Goal: Check status: Check status

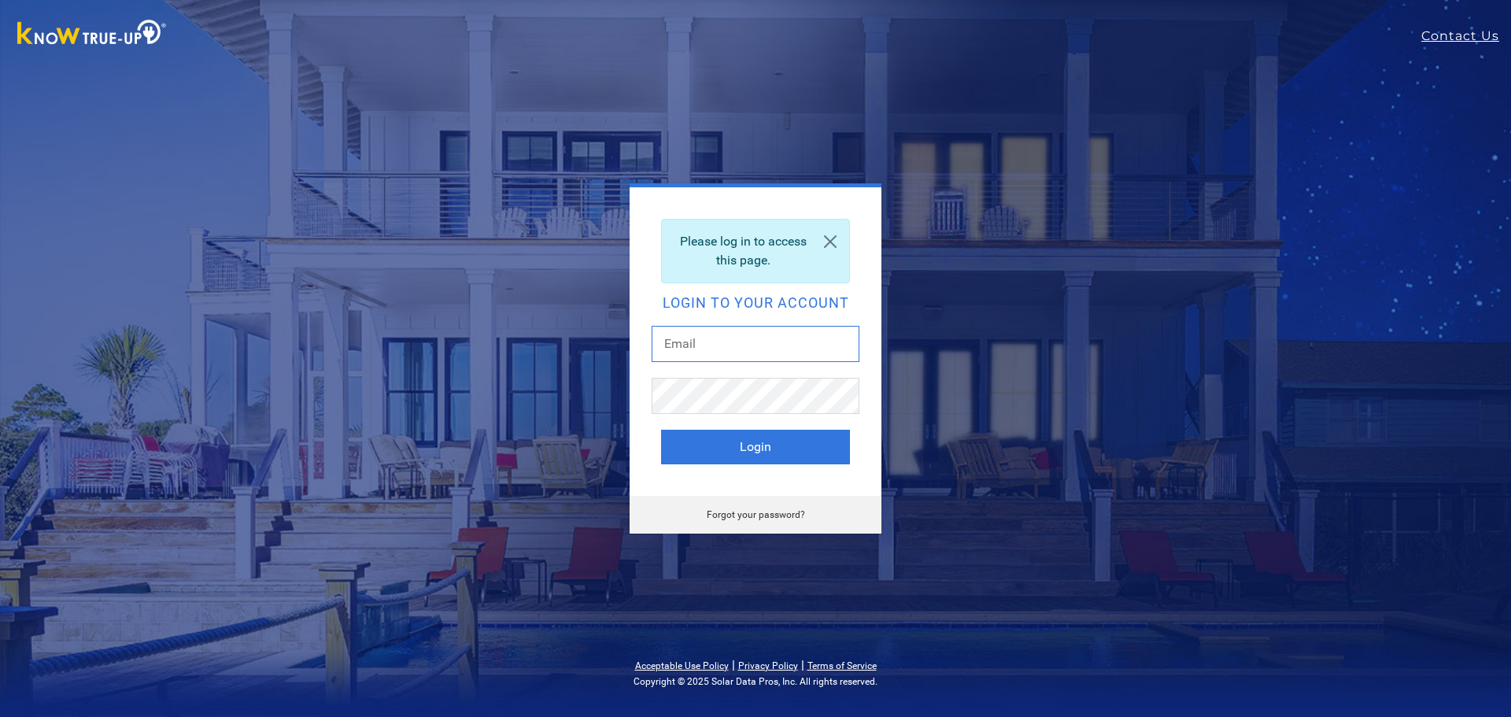
click at [714, 342] on input "text" at bounding box center [756, 344] width 208 height 36
click at [684, 336] on input "text" at bounding box center [756, 344] width 208 height 36
type input "[EMAIL_ADDRESS][DOMAIN_NAME]"
click at [755, 442] on button "Login" at bounding box center [755, 447] width 189 height 35
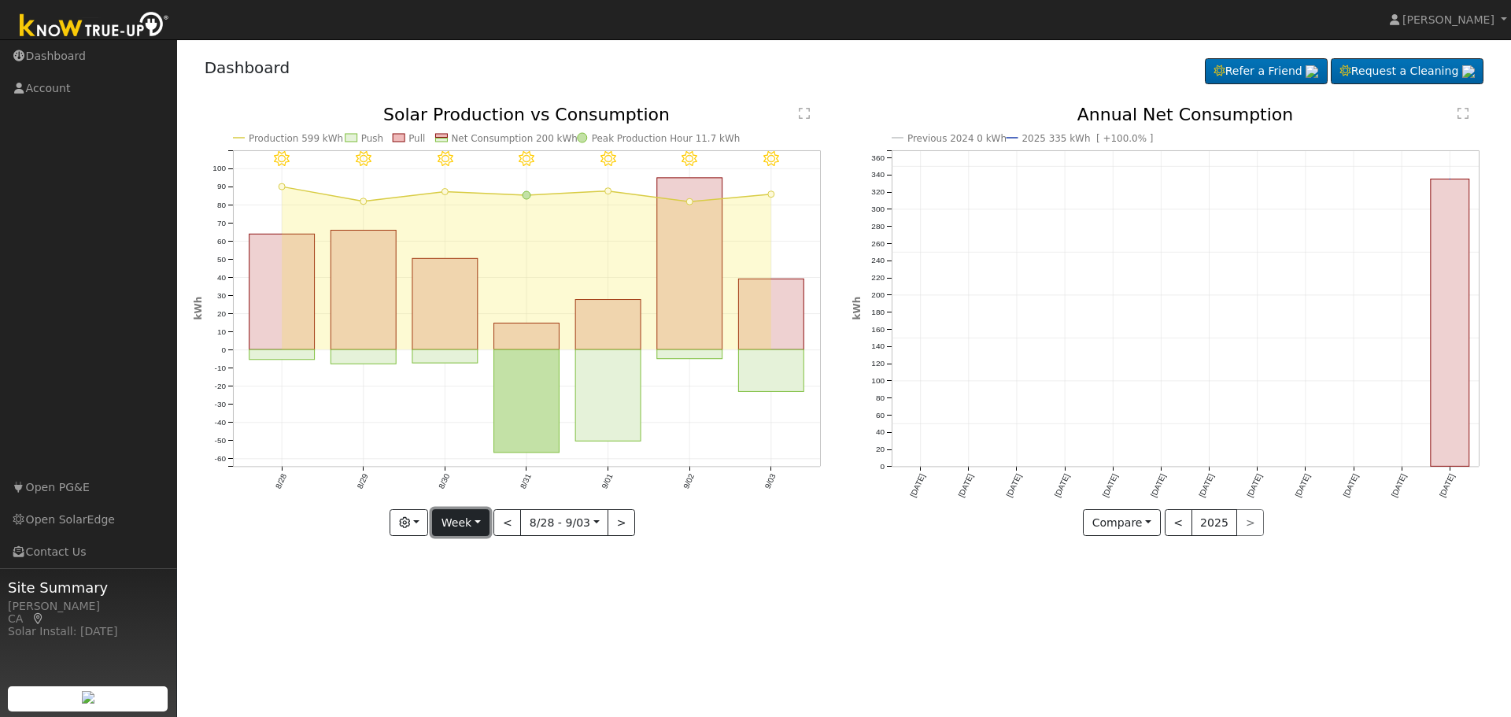
click at [463, 525] on button "Week" at bounding box center [460, 522] width 57 height 27
click at [418, 526] on button "button" at bounding box center [409, 522] width 39 height 27
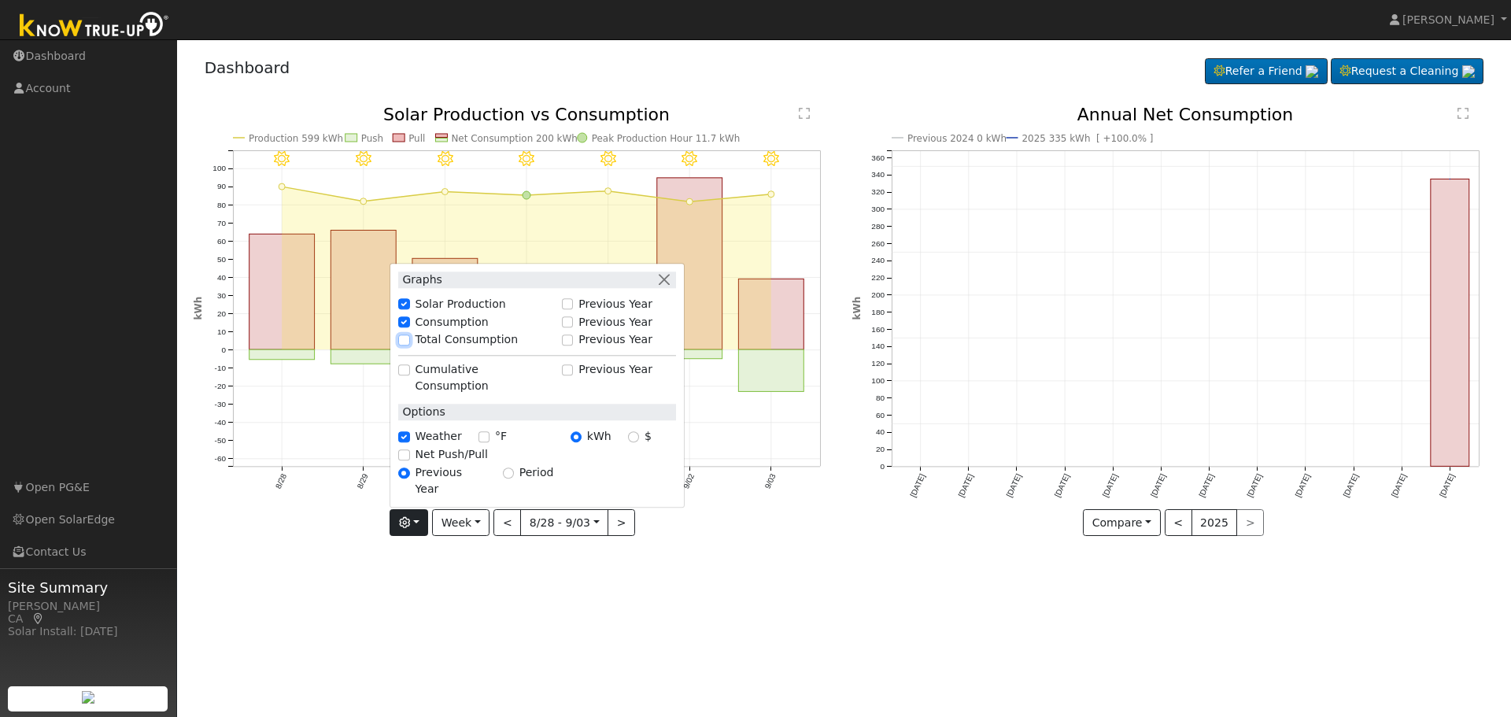
click at [408, 345] on input "Total Consumption" at bounding box center [403, 339] width 11 height 11
checkbox input "true"
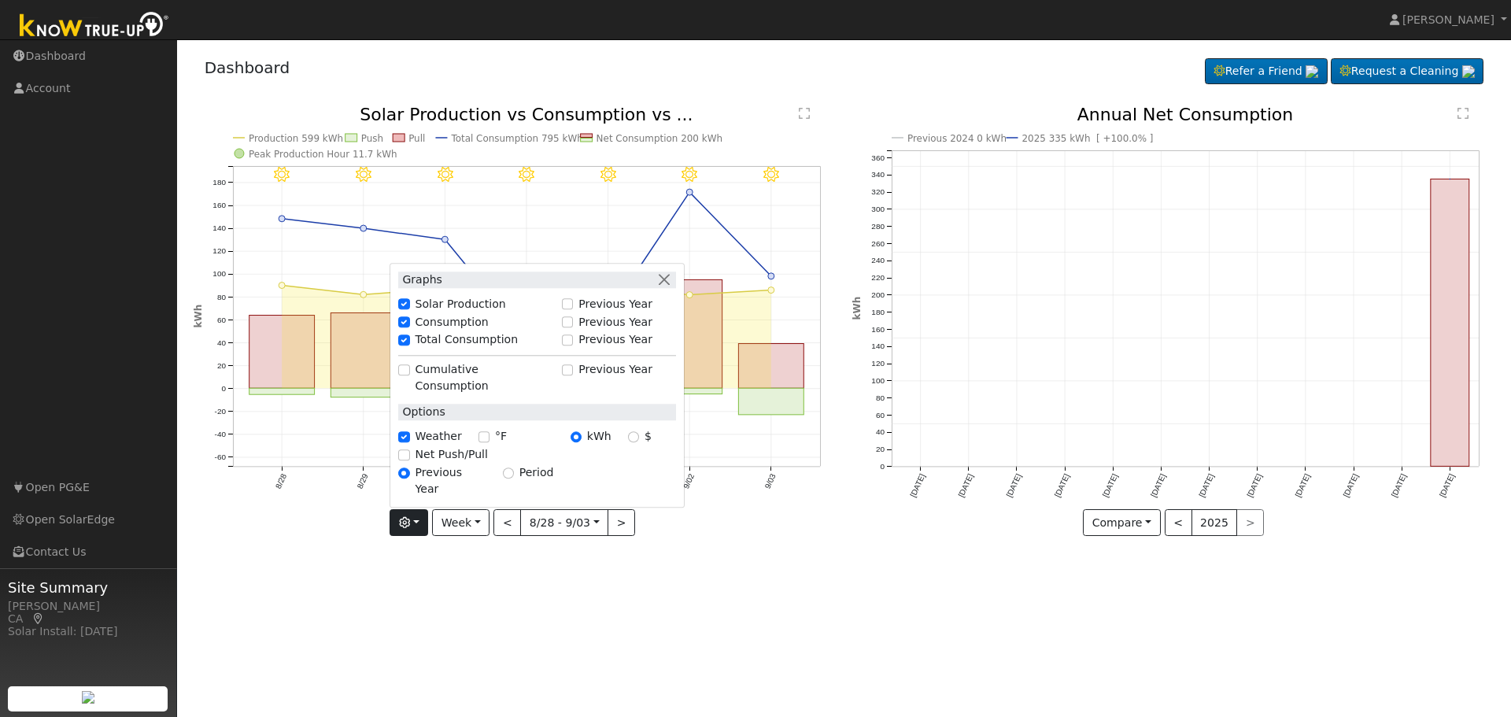
click at [482, 577] on div "User Profile First name Last name Email Email Notifications No Emails No Emails…" at bounding box center [844, 378] width 1334 height 678
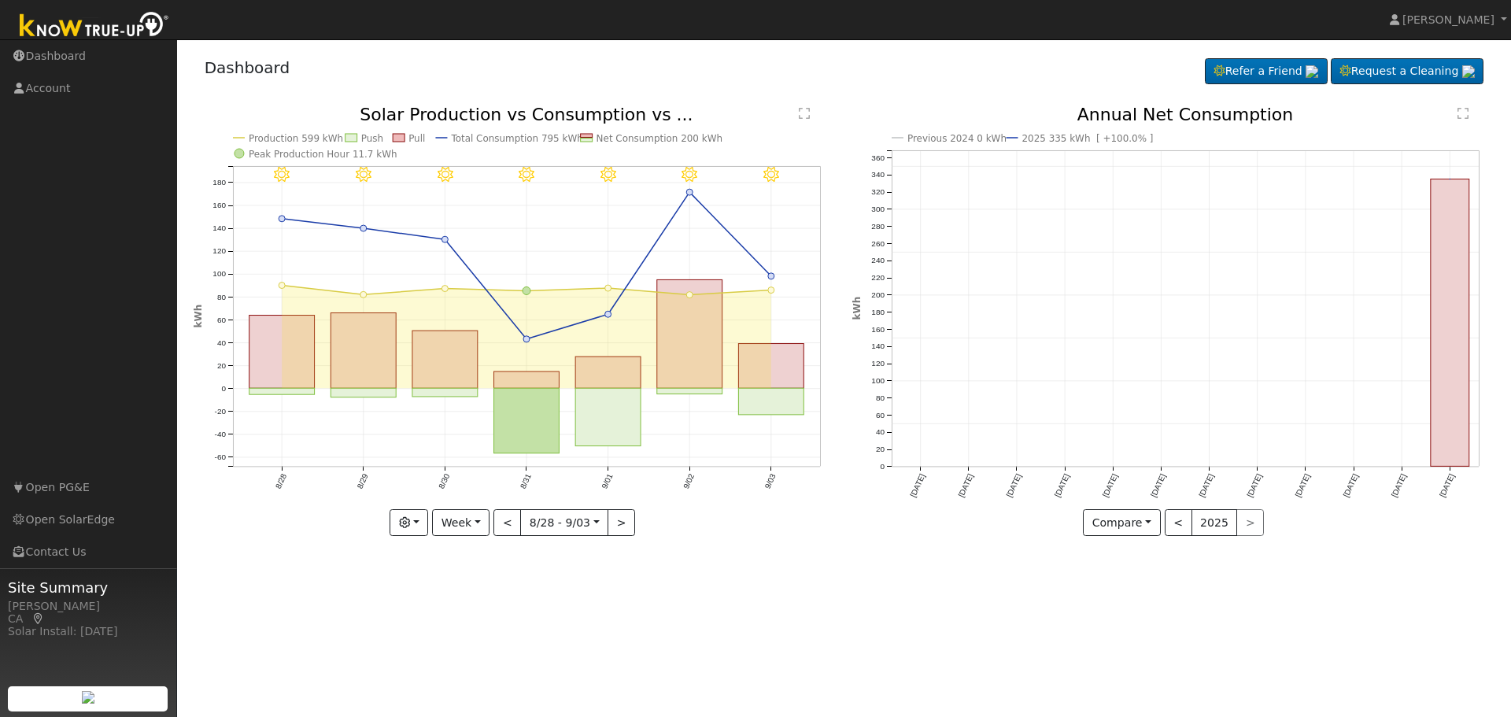
click at [949, 634] on div "User Profile First name Last name Email Email Notifications No Emails No Emails…" at bounding box center [844, 378] width 1334 height 678
drag, startPoint x: 689, startPoint y: 190, endPoint x: 679, endPoint y: 193, distance: 10.5
click at [679, 193] on g "9/03 - Clear 9/02 - Clear 9/01 - Clear 8/31 - Clear 8/30 - Clear 8/29 - Clear 8…" at bounding box center [507, 298] width 628 height 386
click at [737, 190] on icon "9/03 - Clear 9/02 - Clear 9/01 - Clear 8/31 - Clear 8/30 - Clear 8/29 - Clear 8…" at bounding box center [515, 325] width 642 height 438
drag, startPoint x: 662, startPoint y: 231, endPoint x: 530, endPoint y: 209, distance: 133.3
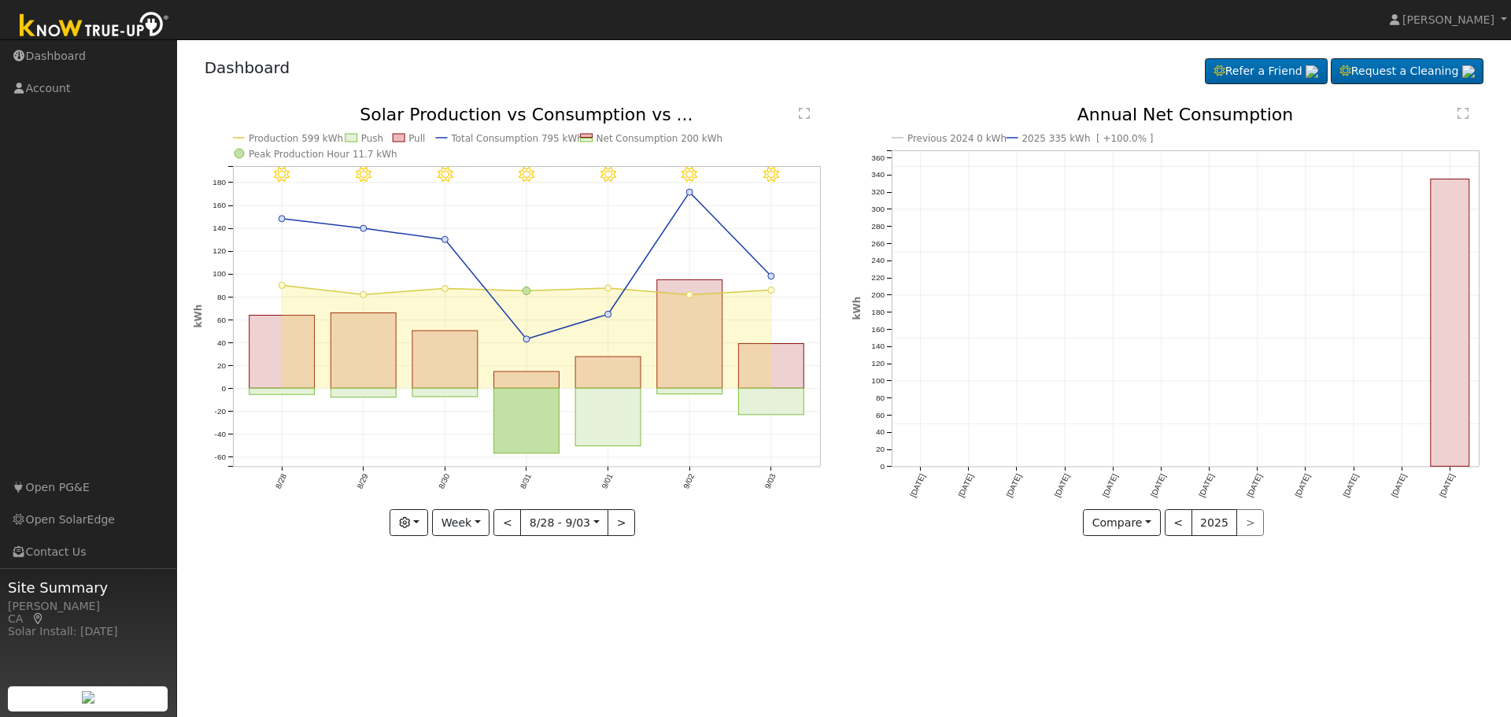
click at [530, 209] on icon "9/03 - Clear 9/02 - Clear 9/01 - Clear 8/31 - Clear 8/30 - Clear 8/29 - Clear 8…" at bounding box center [515, 325] width 642 height 438
click at [475, 521] on button "Week" at bounding box center [460, 522] width 57 height 27
click at [460, 551] on link "Day" at bounding box center [487, 555] width 109 height 22
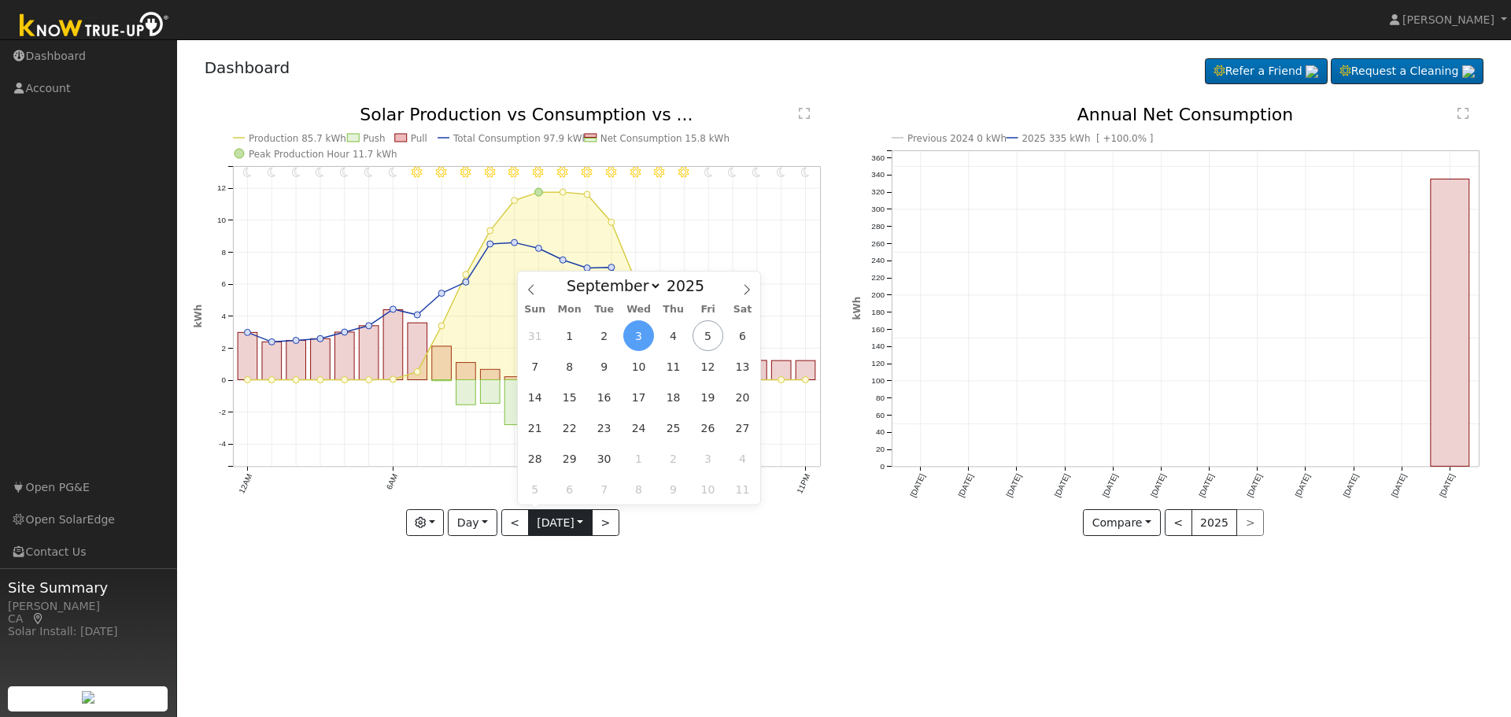
click at [582, 522] on input "2025-09-03" at bounding box center [560, 522] width 63 height 25
click at [603, 331] on span "2" at bounding box center [604, 335] width 31 height 31
type input "2025-09-02"
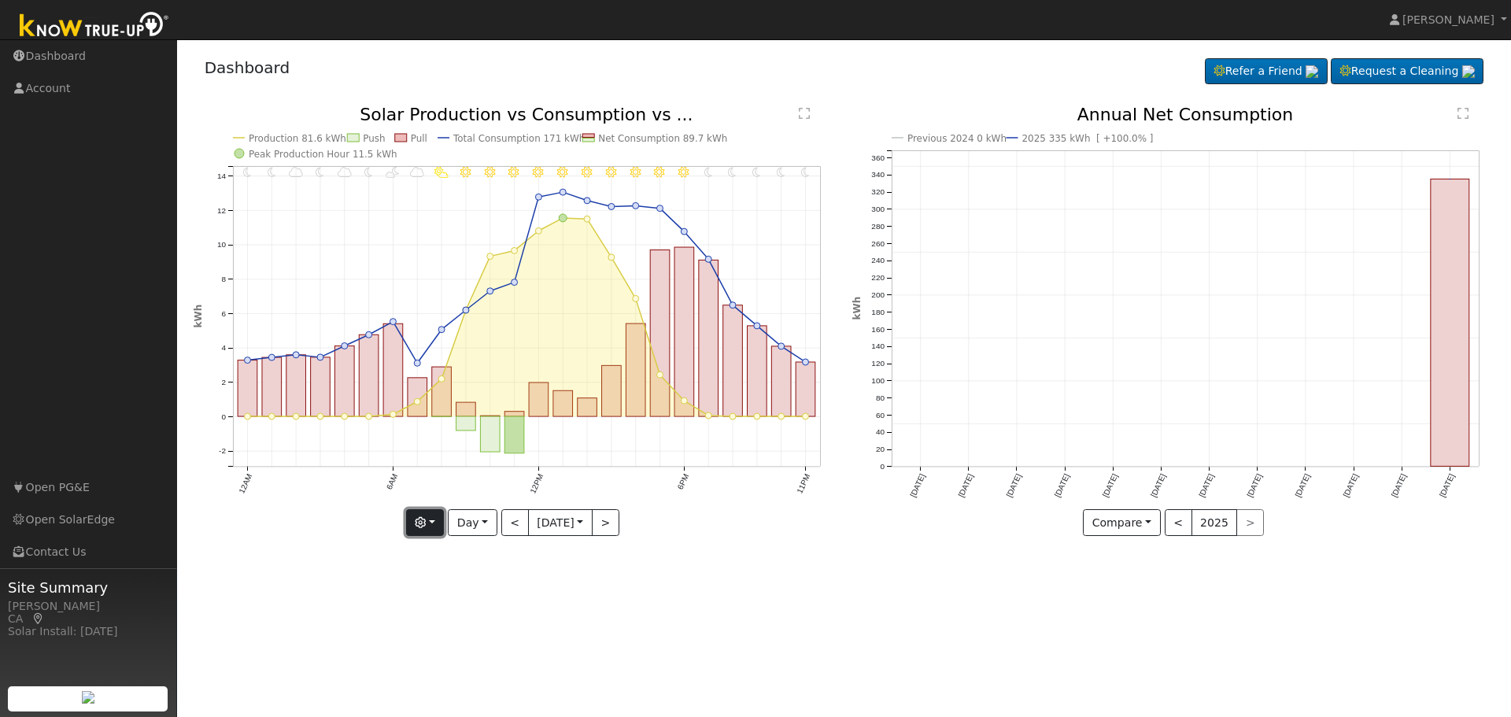
click at [433, 519] on button "button" at bounding box center [425, 522] width 39 height 27
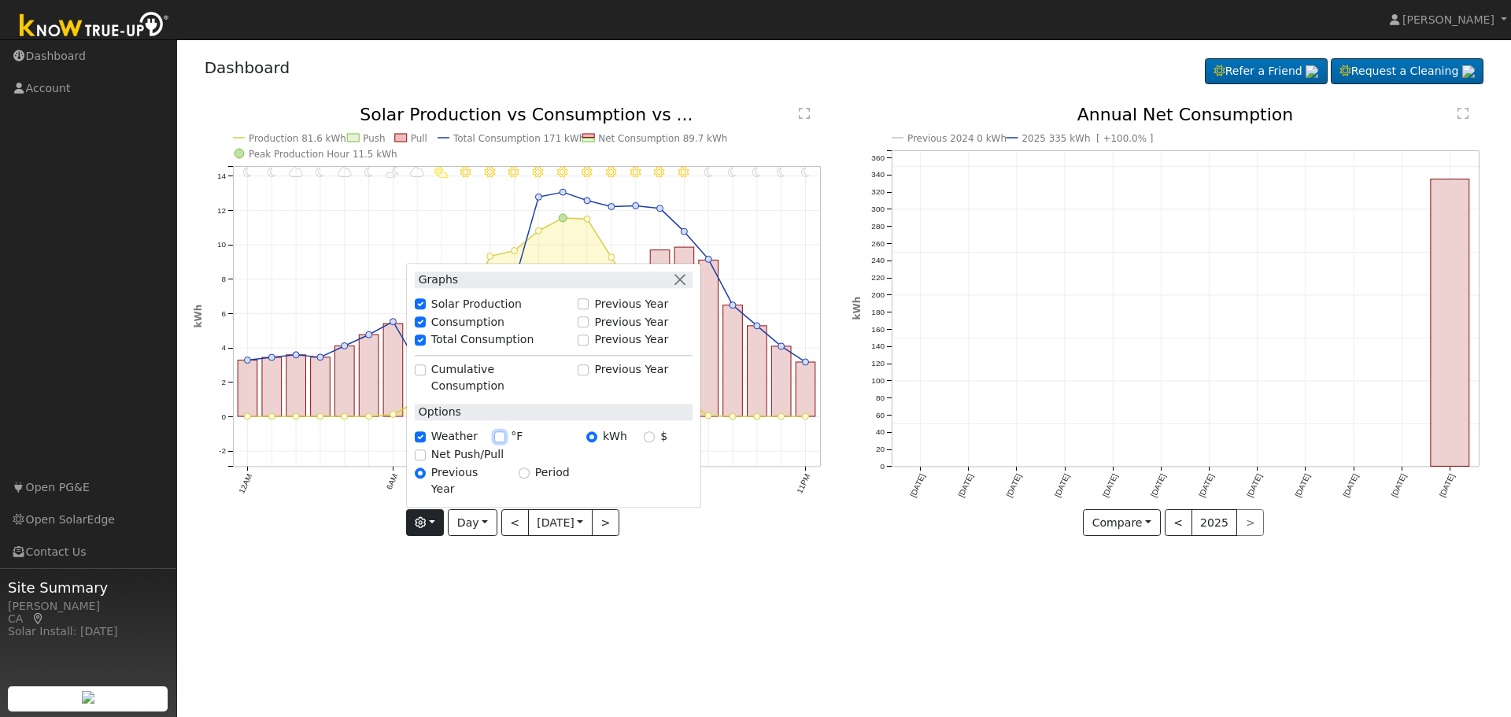
click at [497, 442] on input "°F" at bounding box center [499, 436] width 11 height 11
checkbox input "true"
click at [645, 442] on input "$" at bounding box center [649, 436] width 11 height 11
radio input "true"
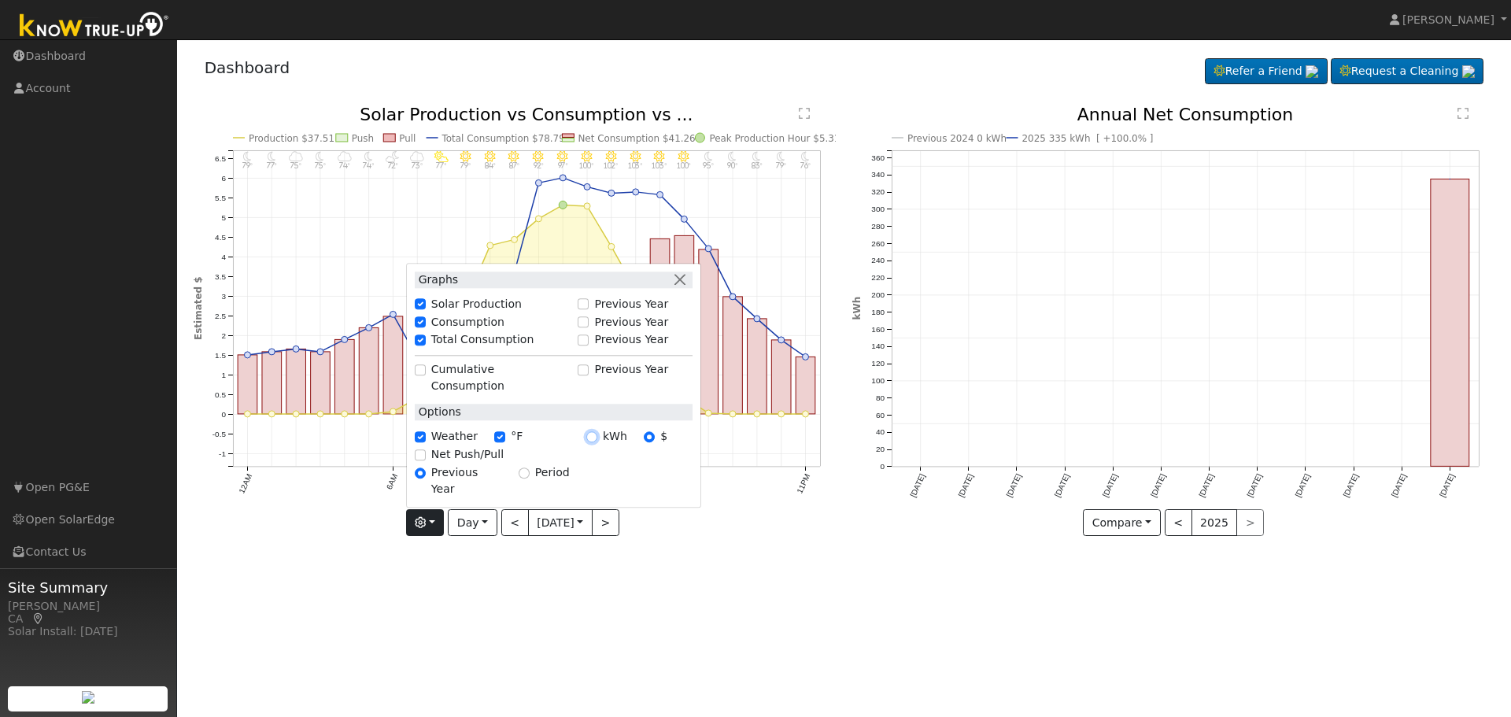
click at [589, 442] on input "kWh" at bounding box center [591, 436] width 11 height 11
radio input "true"
radio input "false"
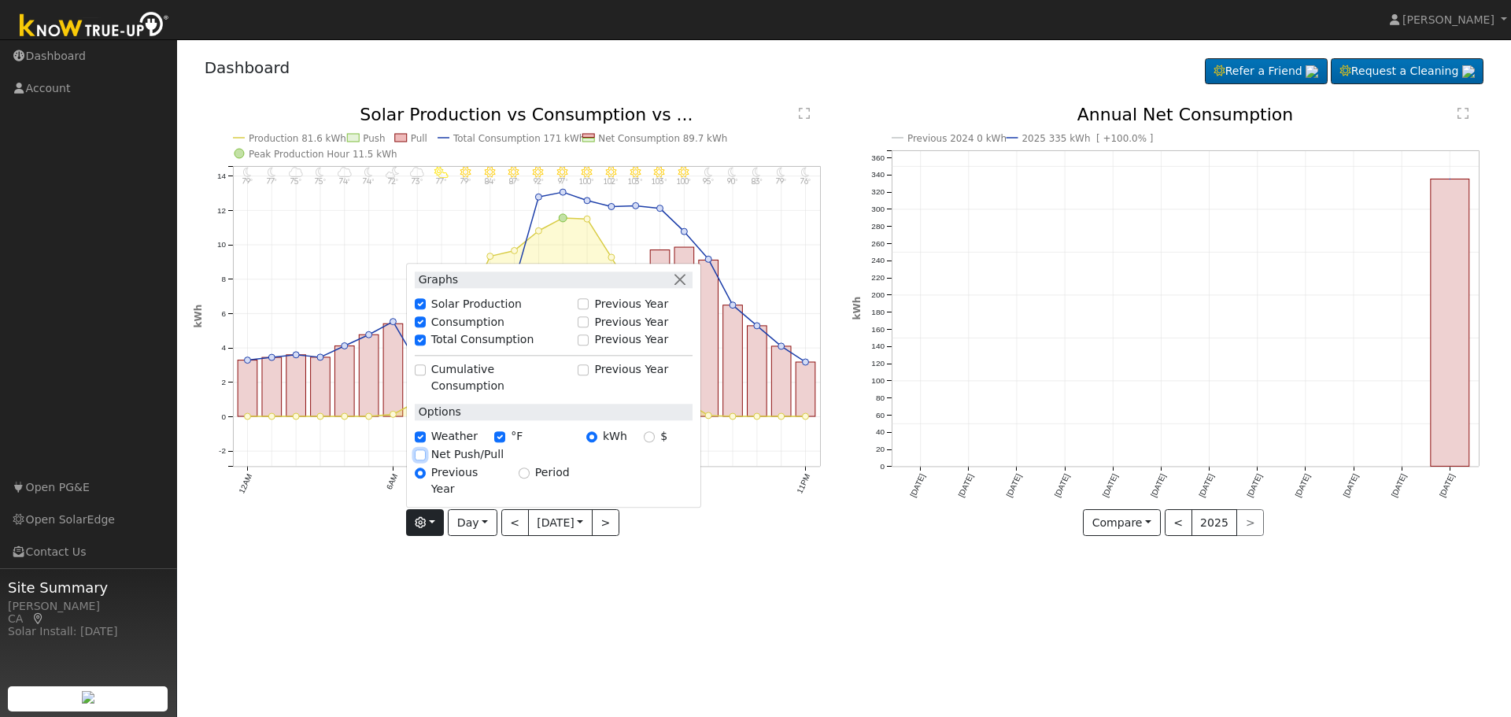
click at [416, 460] on input "Net Push/Pull" at bounding box center [420, 454] width 11 height 11
checkbox input "false"
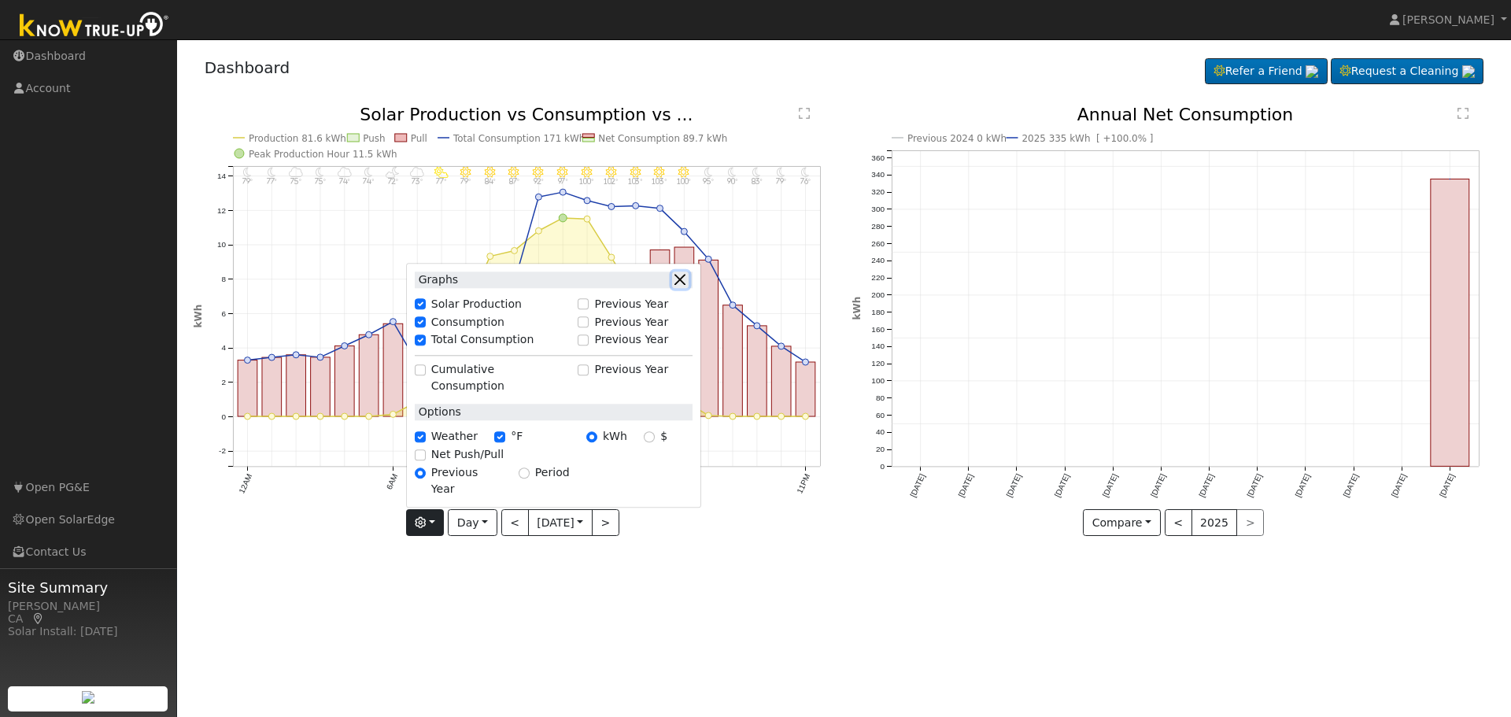
click at [675, 288] on button "button" at bounding box center [680, 280] width 17 height 17
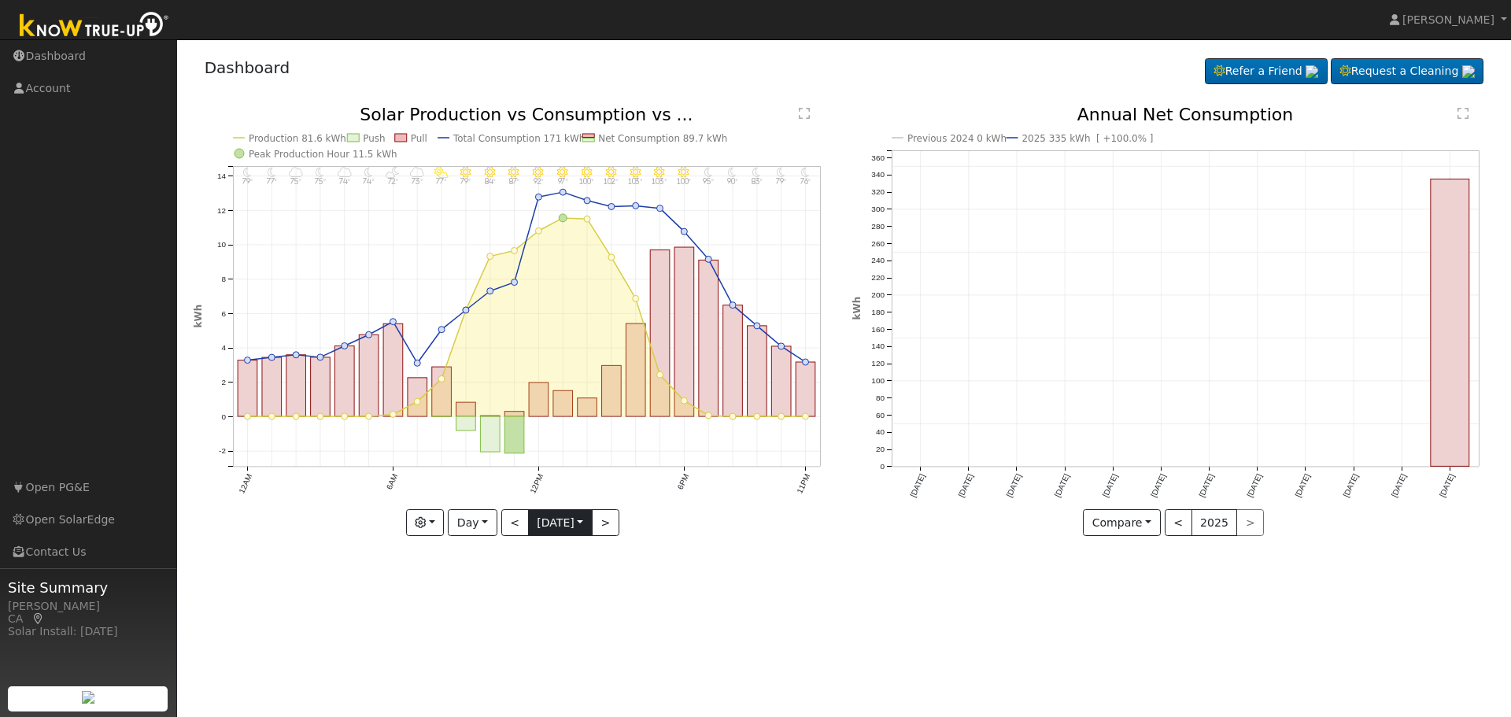
click at [580, 520] on input "2025-09-02" at bounding box center [560, 522] width 63 height 25
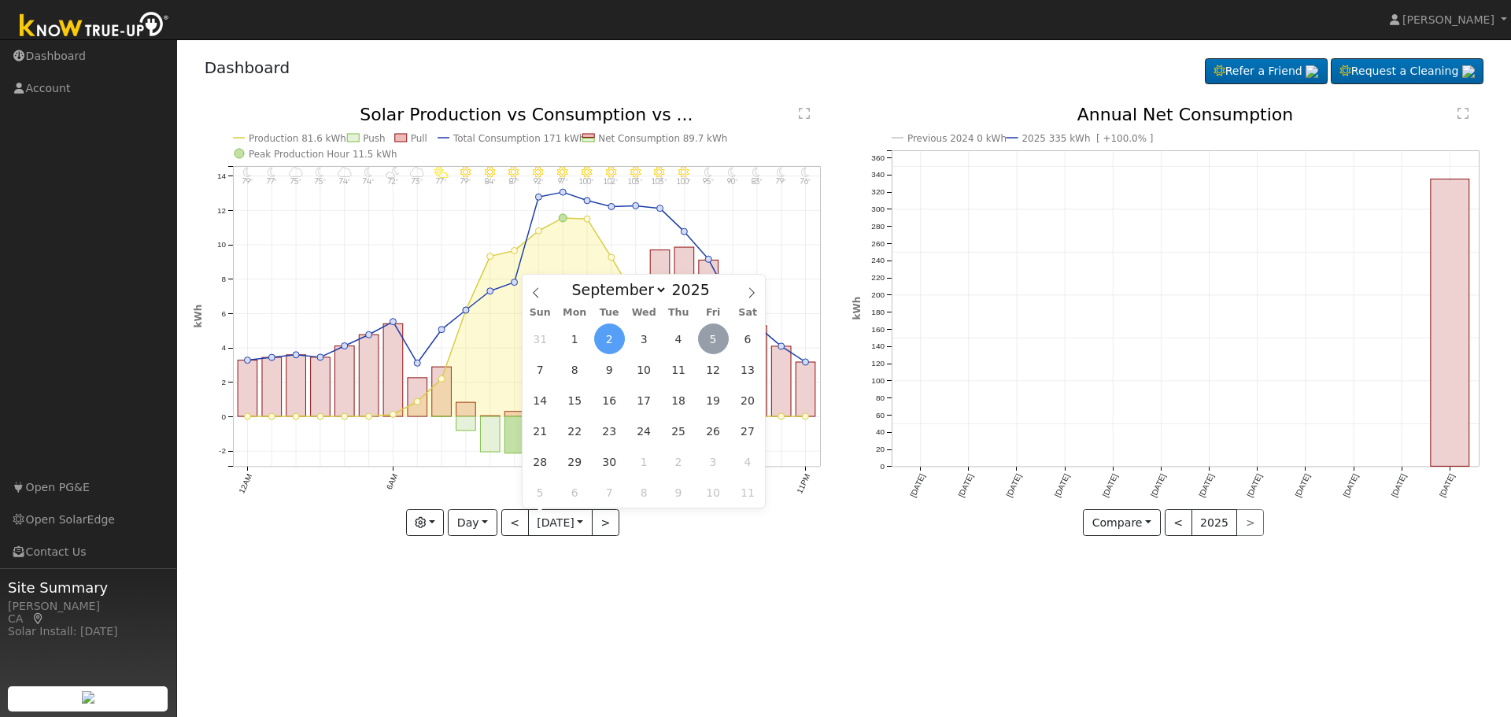
click at [711, 337] on span "5" at bounding box center [713, 338] width 31 height 31
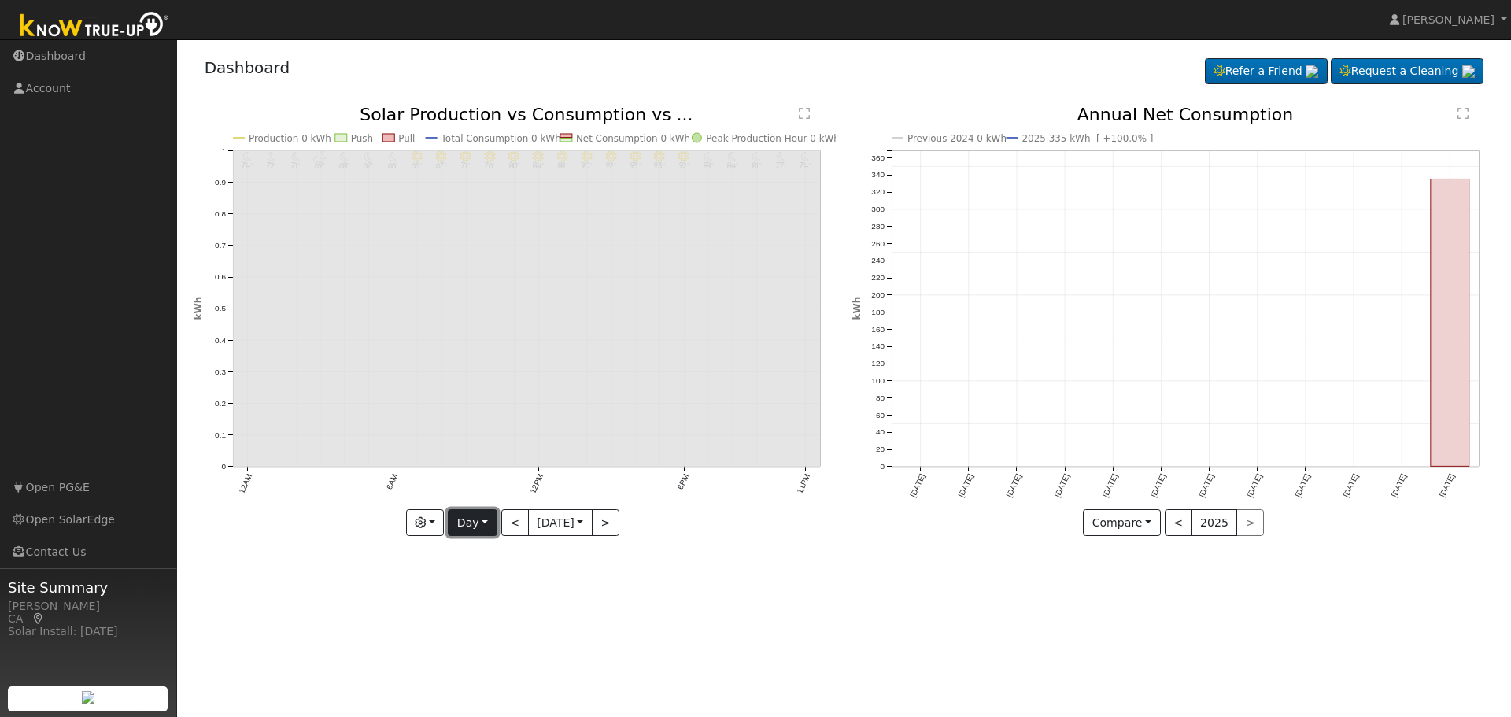
click at [485, 523] on button "Day" at bounding box center [472, 522] width 49 height 27
click at [475, 569] on link "Week" at bounding box center [503, 578] width 109 height 22
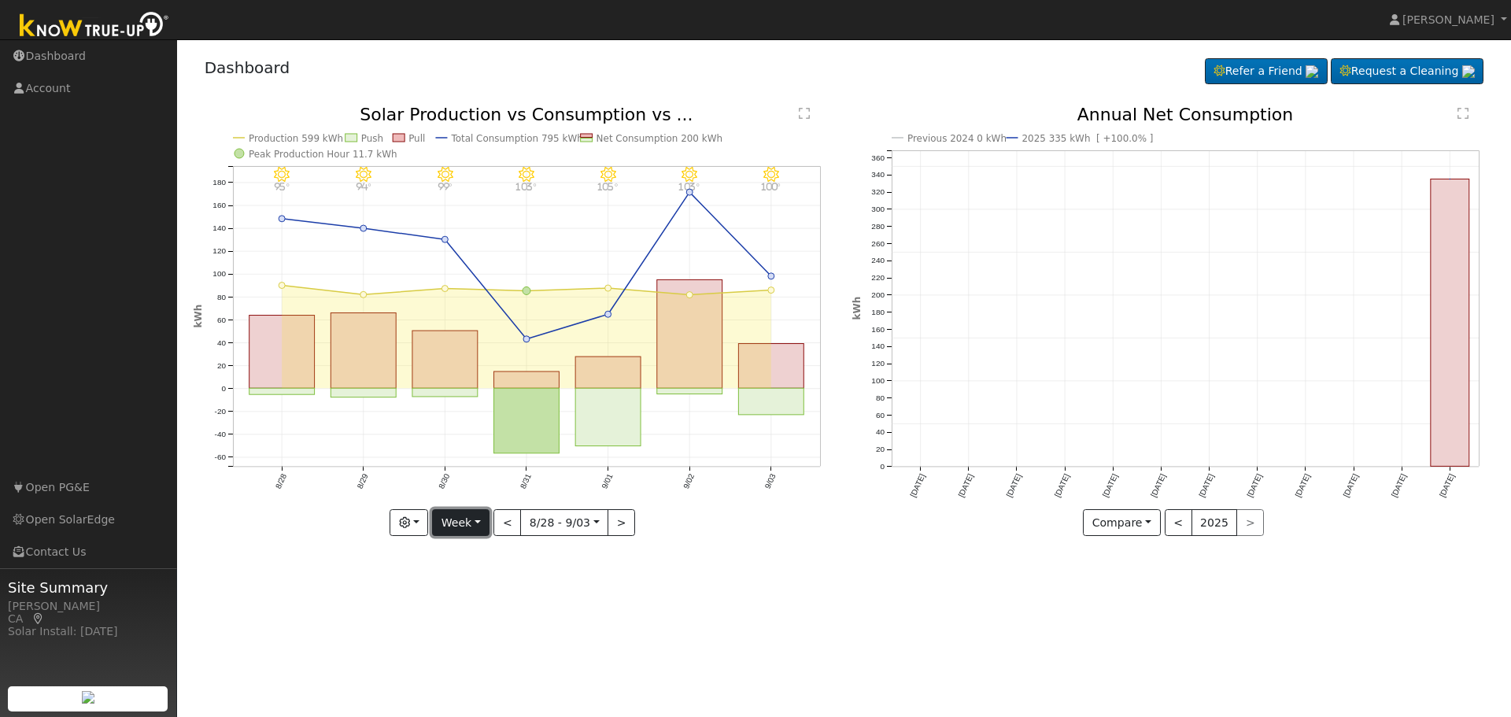
click at [480, 519] on button "Week" at bounding box center [460, 522] width 57 height 27
click at [455, 552] on link "Day" at bounding box center [487, 555] width 109 height 22
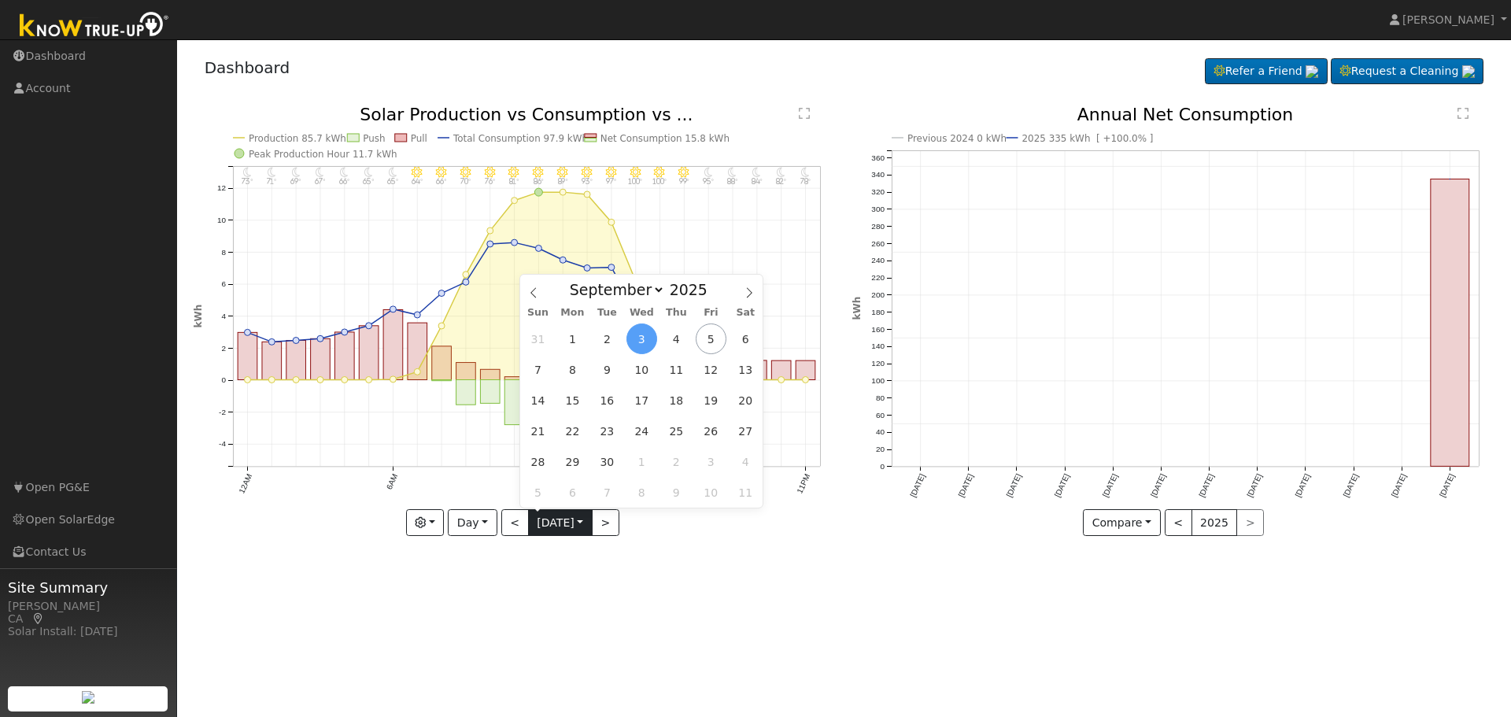
click at [585, 522] on input "2025-09-03" at bounding box center [560, 522] width 63 height 25
click at [715, 341] on span "5" at bounding box center [711, 338] width 31 height 31
type input "2025-09-05"
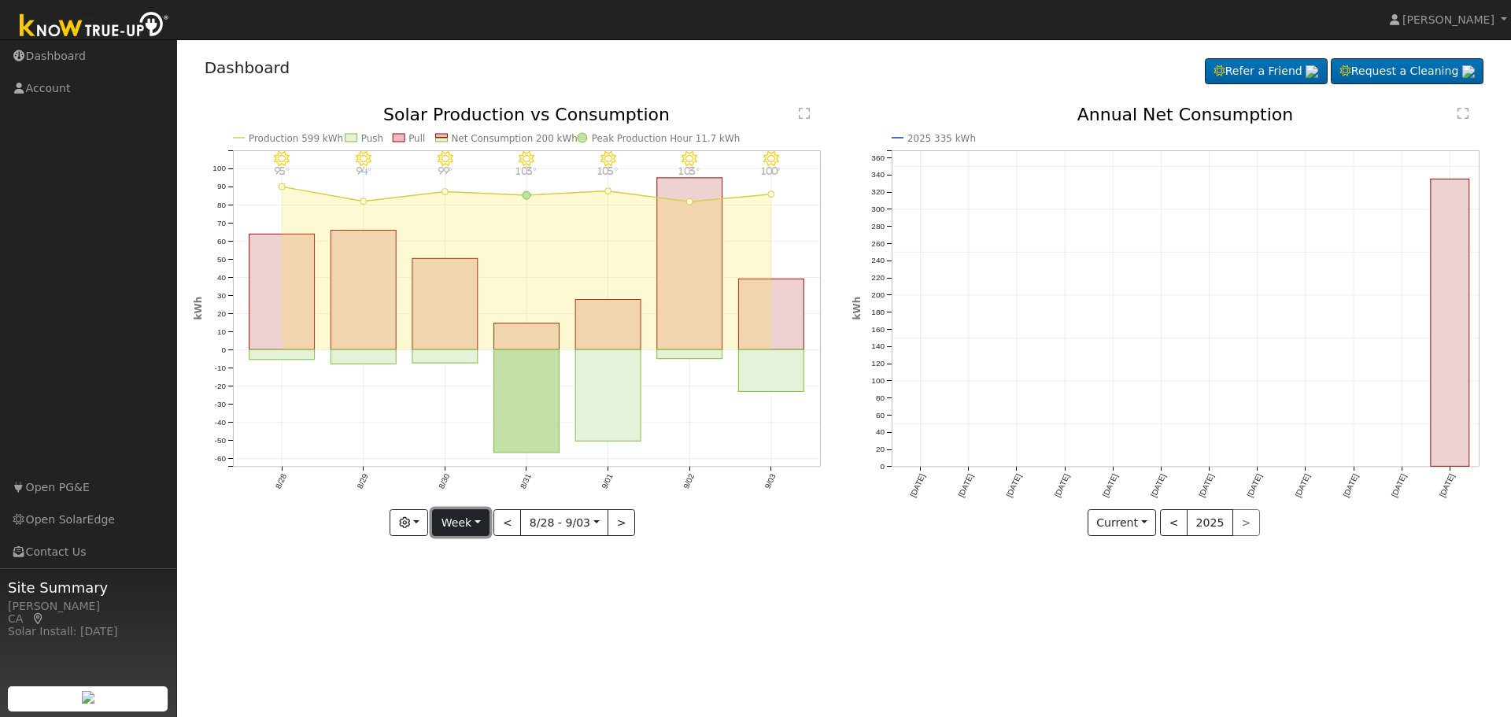
click at [478, 526] on button "Week" at bounding box center [460, 522] width 57 height 27
click at [462, 554] on link "Day" at bounding box center [487, 555] width 109 height 22
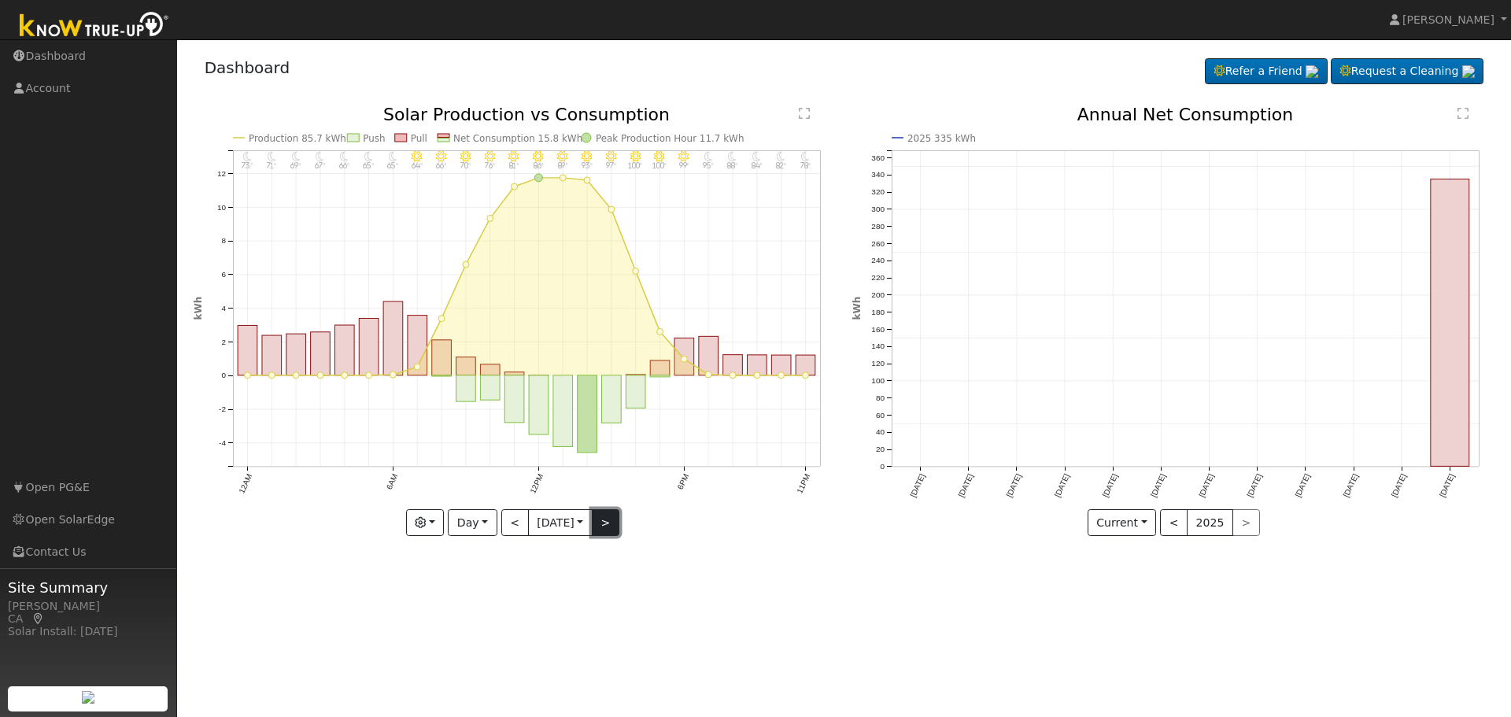
click at [610, 515] on button ">" at bounding box center [606, 522] width 28 height 27
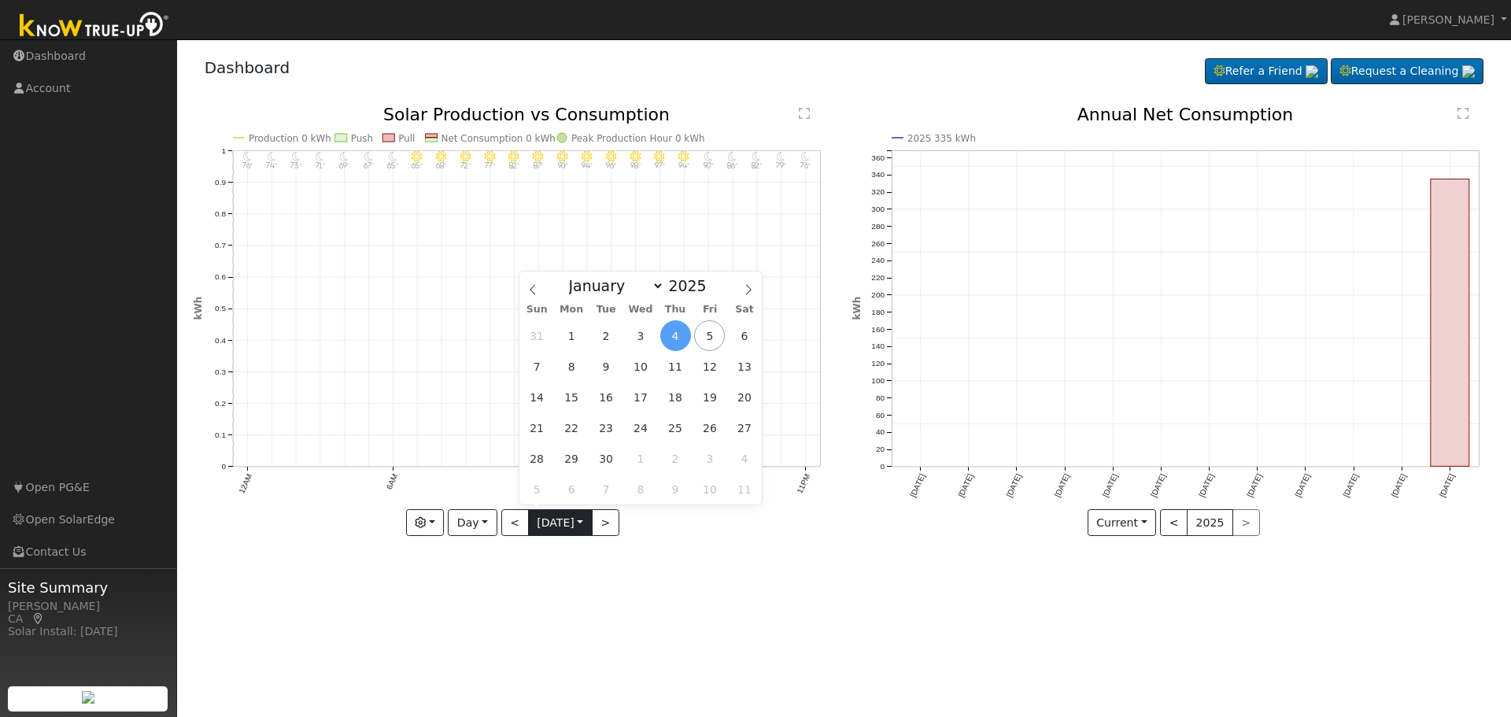
click at [578, 523] on input "2025-09-04" at bounding box center [560, 522] width 63 height 25
click at [604, 523] on button ">" at bounding box center [606, 522] width 28 height 27
type input "2025-09-05"
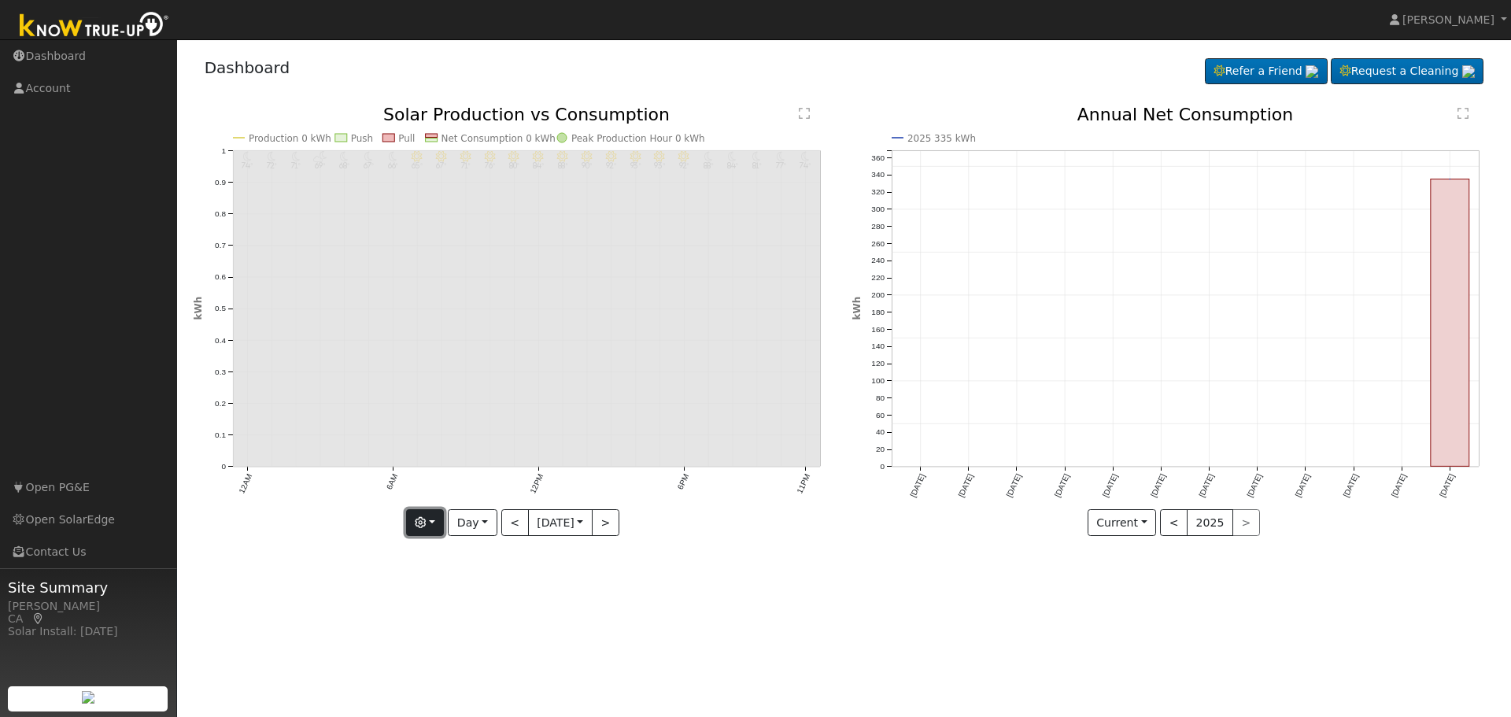
click at [421, 515] on button "button" at bounding box center [425, 522] width 39 height 27
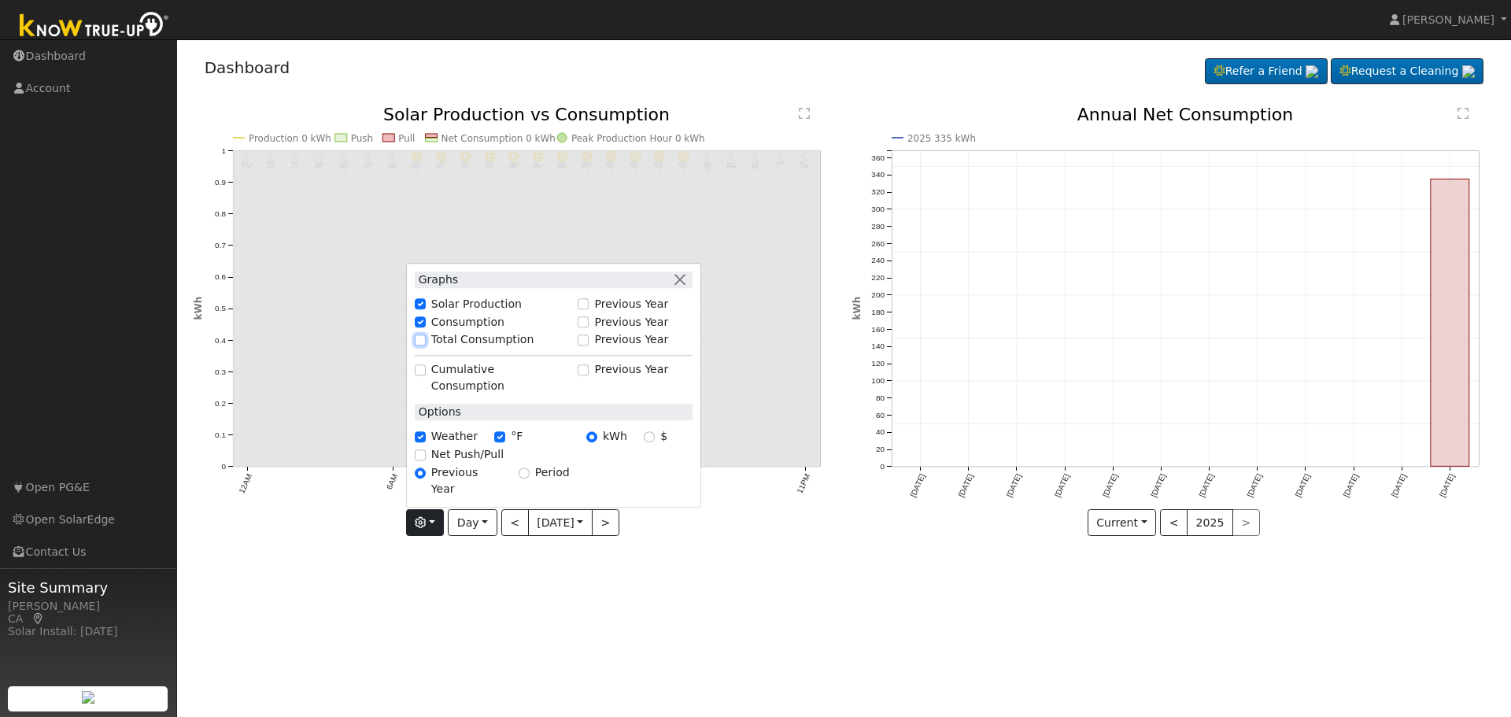
click at [423, 345] on input "Total Consumption" at bounding box center [420, 339] width 11 height 11
checkbox input "true"
click at [342, 585] on div "User Profile First name Last name Email Email Notifications No Emails No Emails…" at bounding box center [844, 378] width 1334 height 678
